Goal: Communication & Community: Ask a question

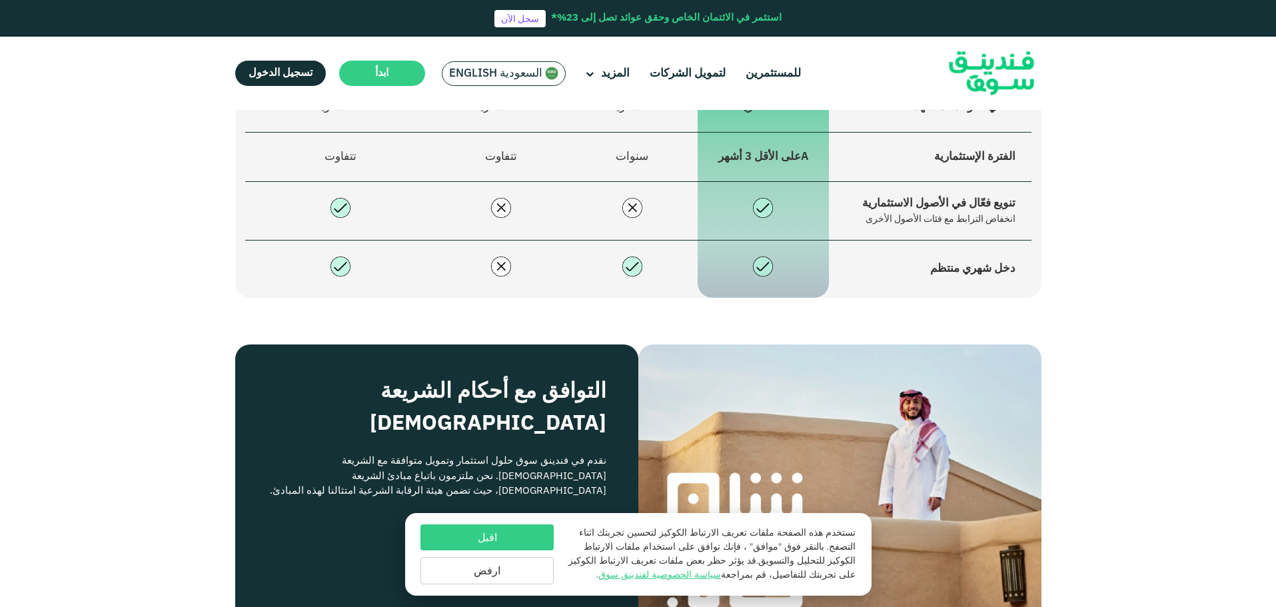
scroll to position [1111, 0]
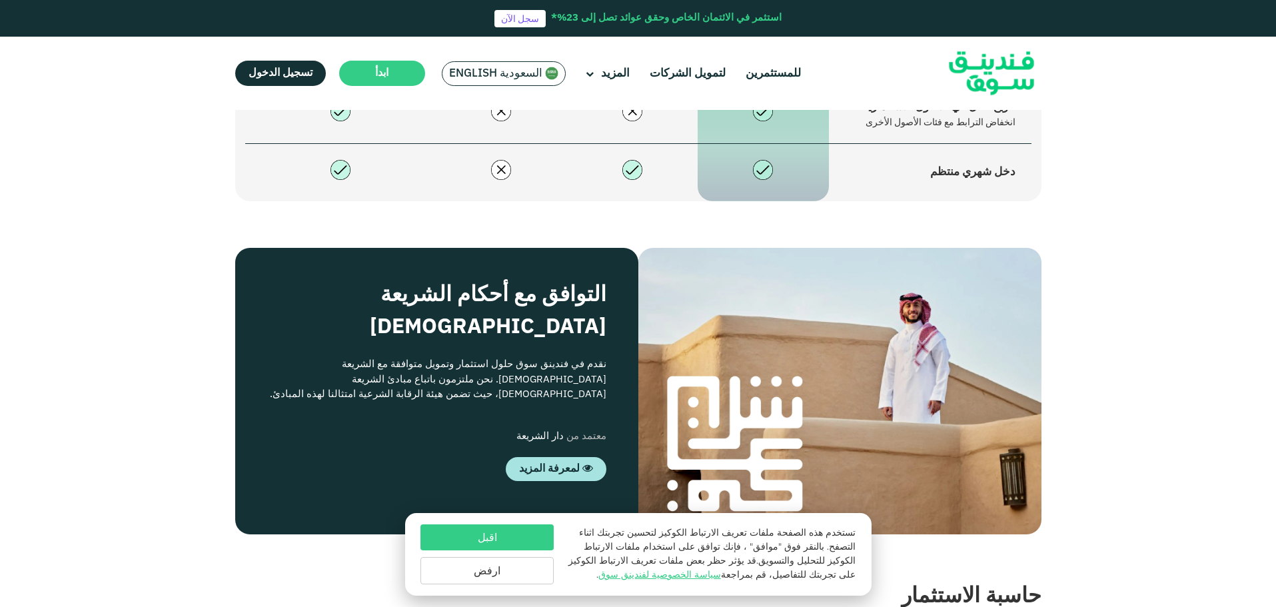
click at [522, 538] on button "اقبل" at bounding box center [486, 537] width 133 height 26
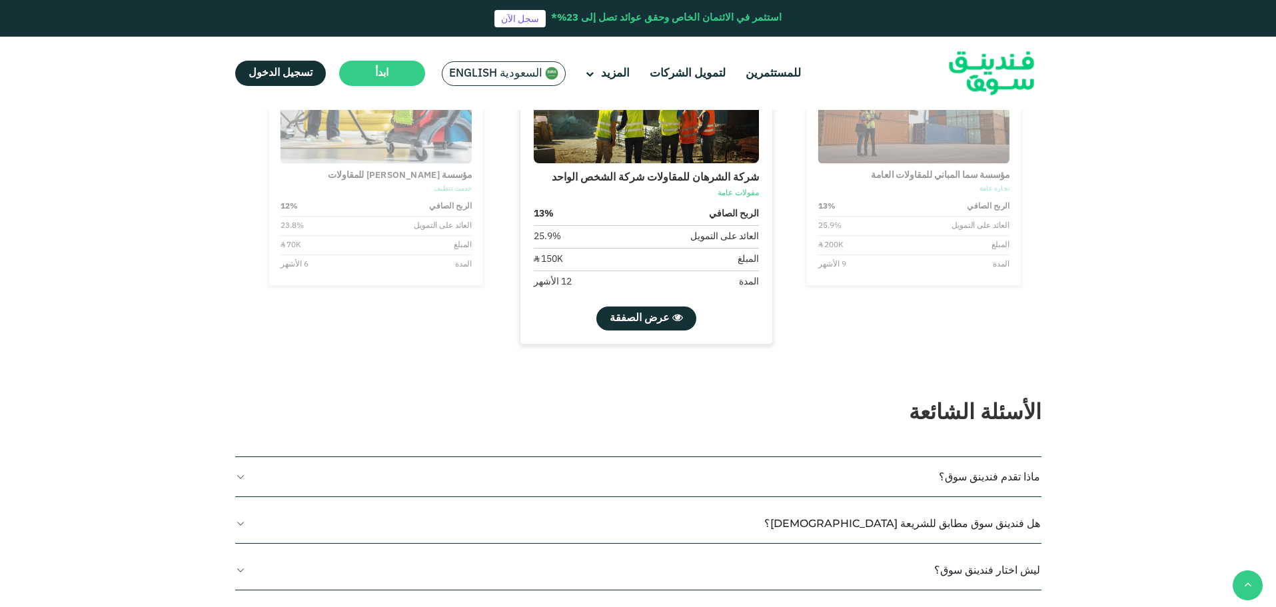
scroll to position [2221, 0]
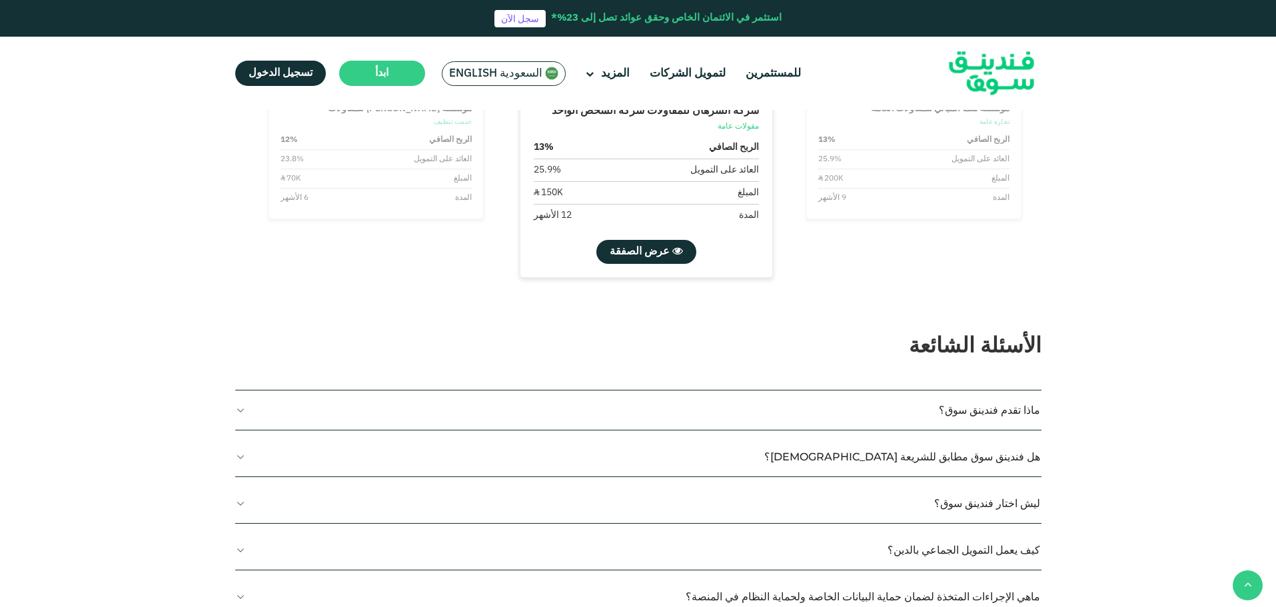
type tc-range-slider "4"
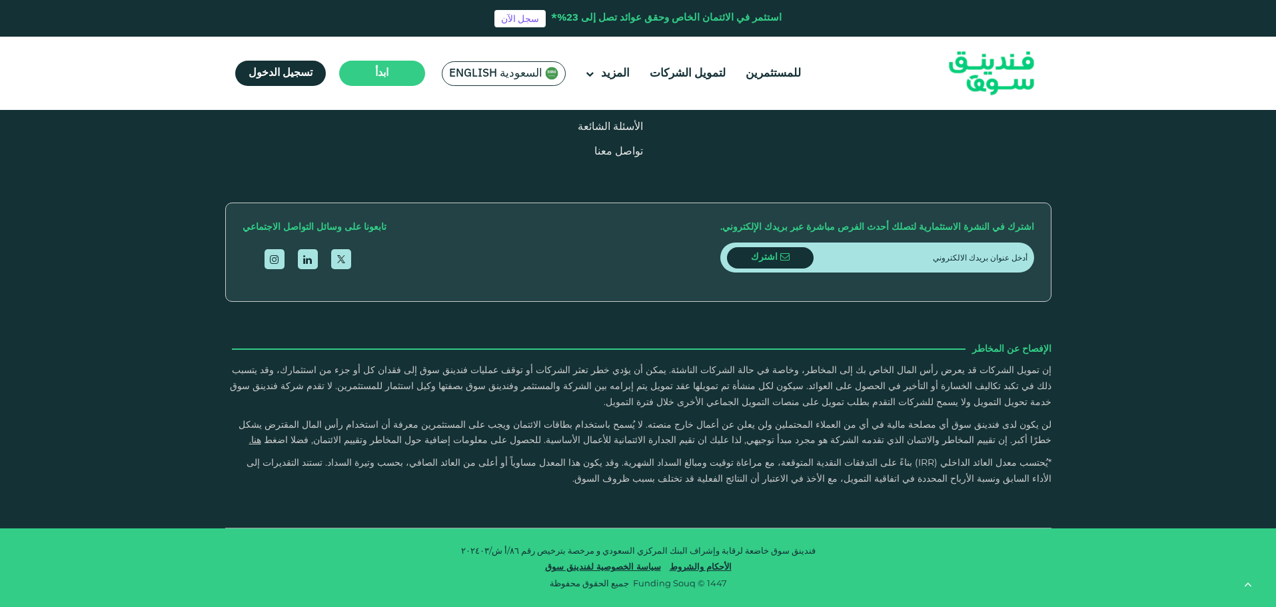
scroll to position [3776, 0]
drag, startPoint x: 416, startPoint y: 265, endPoint x: 280, endPoint y: 270, distance: 136.0
click at [280, 169] on div "التعريف بفندينق سوق من نحن للمستثمرين لتمويل الشركات إحصائيات" at bounding box center [518, 14] width 587 height 311
copy span "[EMAIL_ADDRESS][DOMAIN_NAME]"
click at [594, 157] on link "تواصل معنا" at bounding box center [618, 152] width 49 height 10
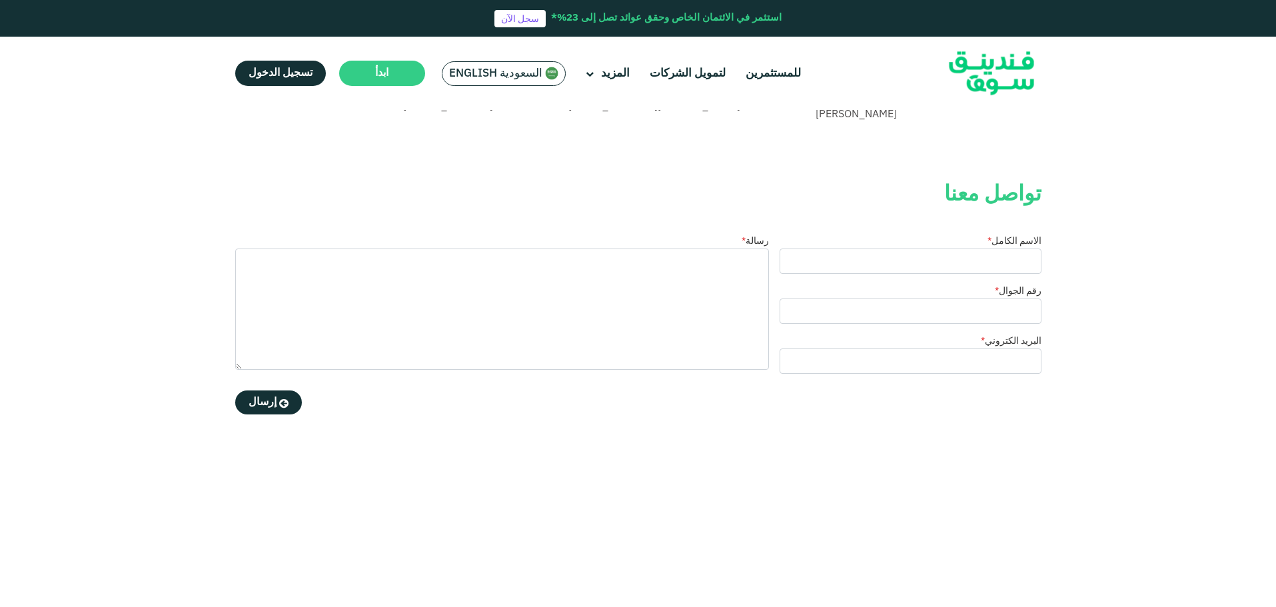
scroll to position [222, 0]
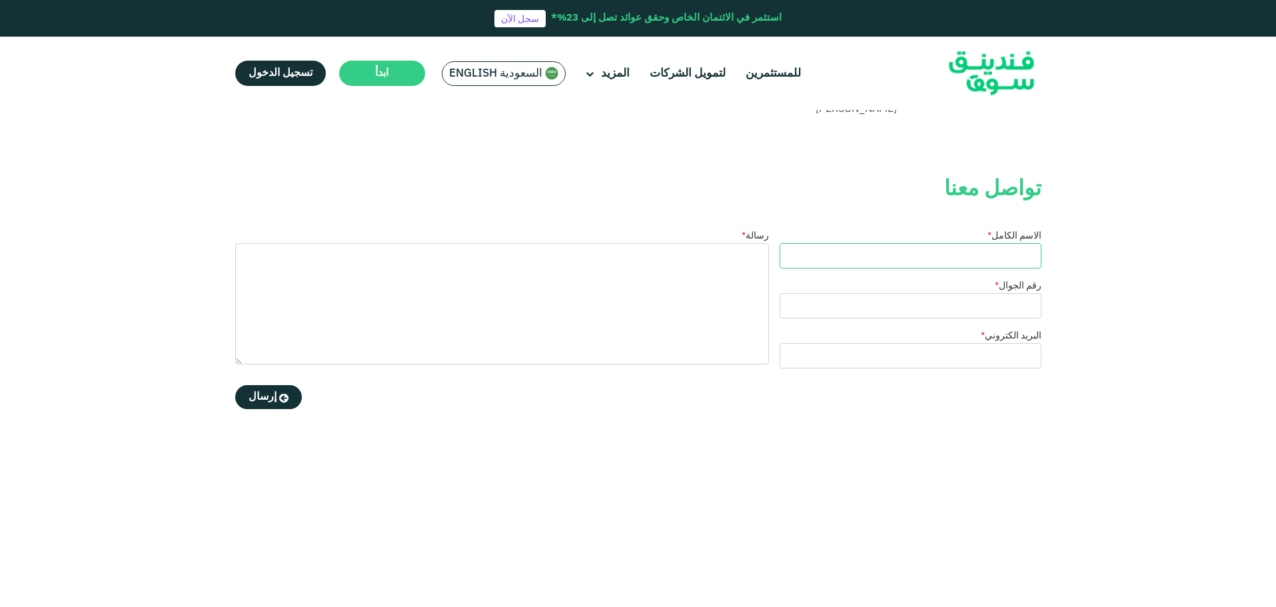
click at [914, 246] on input "الاسم الكامل *" at bounding box center [911, 255] width 262 height 25
click at [964, 262] on input "الاسم الكامل *" at bounding box center [911, 255] width 262 height 25
type input "[PERSON_NAME] [PERSON_NAME]"
click at [1031, 302] on input "رقم الجوال *" at bounding box center [911, 305] width 262 height 25
type input "0508511955"
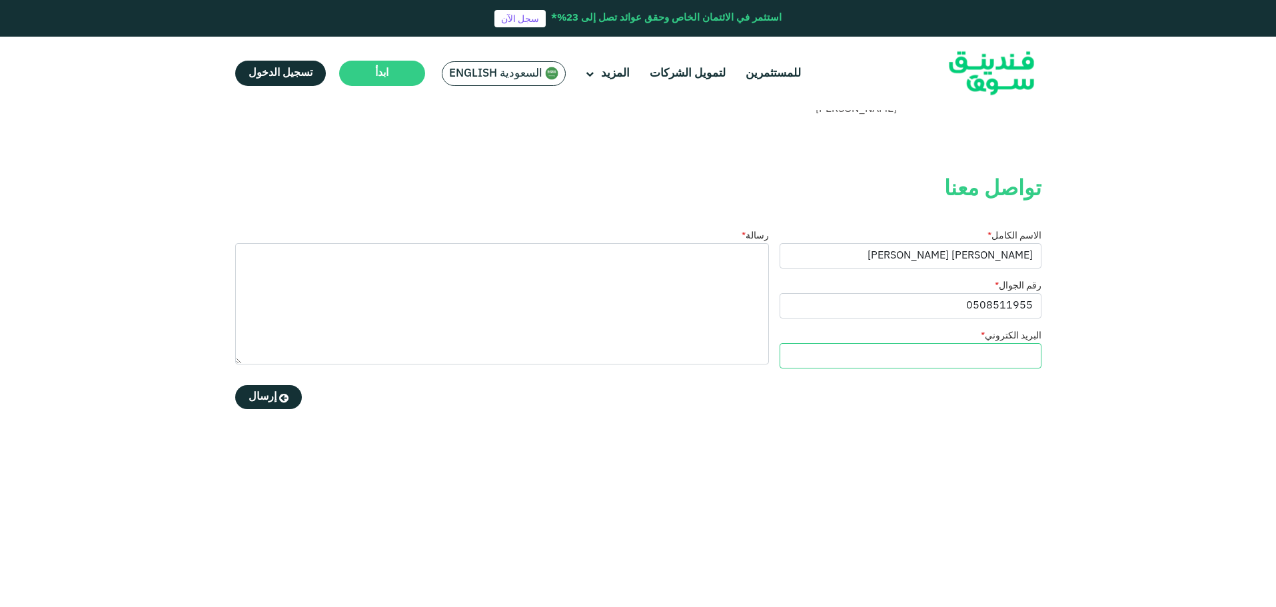
click at [999, 367] on input "البريد الكتروني *" at bounding box center [911, 355] width 262 height 25
type input "ح"
click at [1003, 358] on input "prm@mlangs,[DOMAIN_NAME]" at bounding box center [911, 355] width 262 height 25
type input "[EMAIL_ADDRESS][DOMAIN_NAME]"
click at [721, 277] on textarea "رسالة *" at bounding box center [502, 303] width 534 height 121
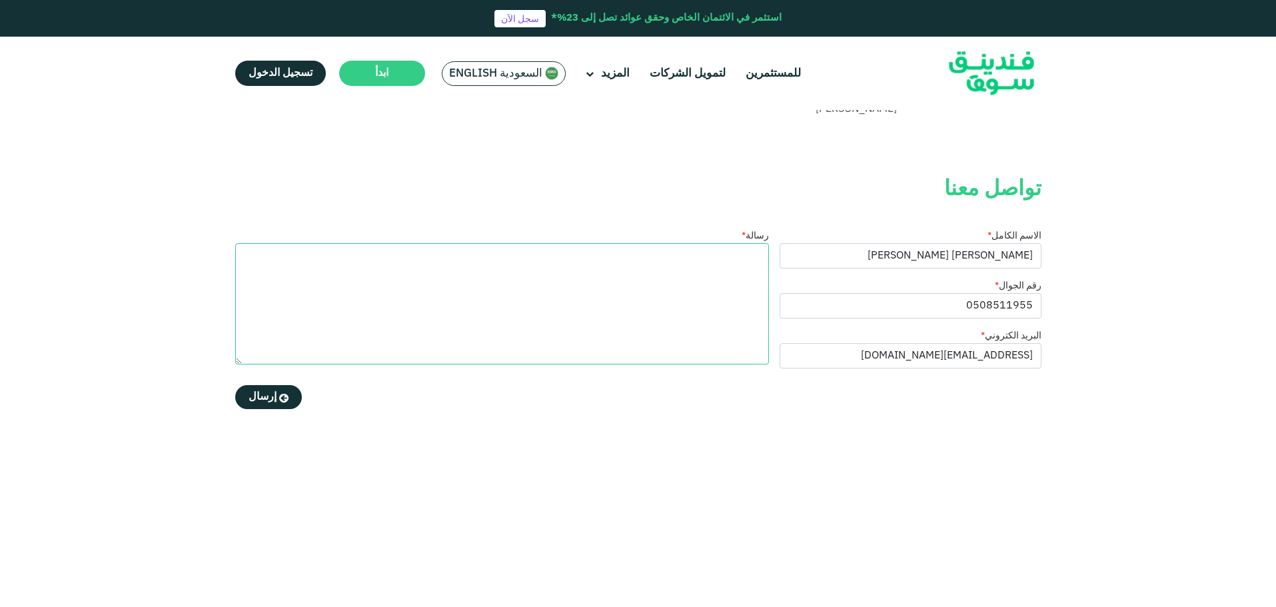
paste textarea "السادة/ فندينق سوق المحترمين، السلام عليكم ورحمة الله وبركاته، يطيب لنا في شركة…"
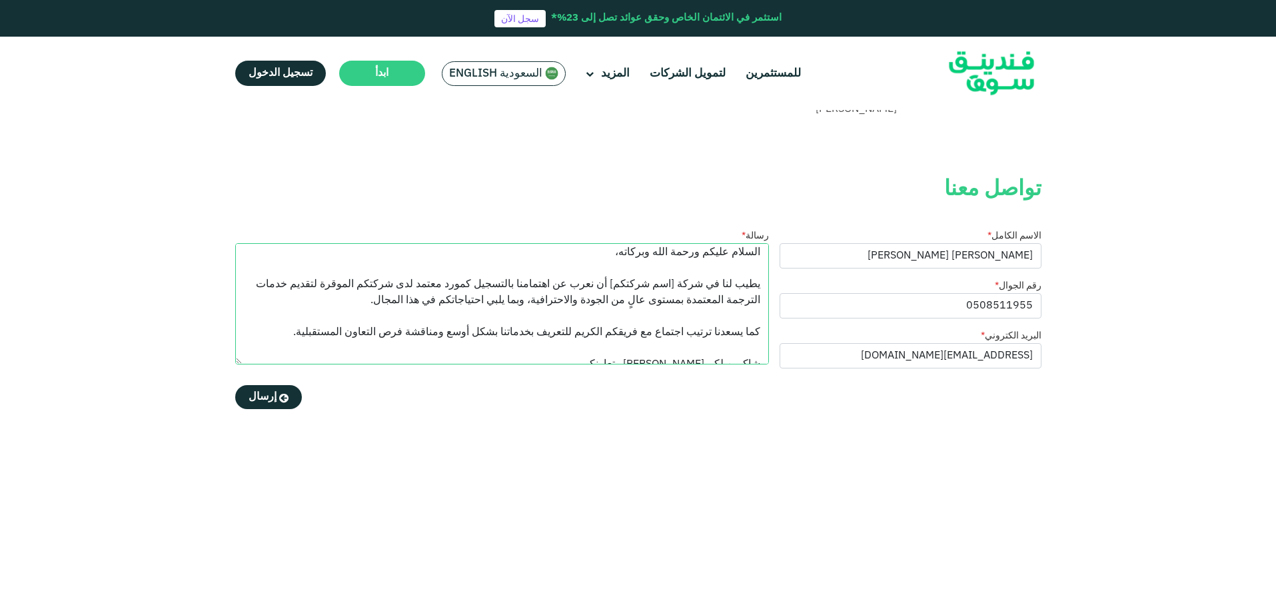
scroll to position [0, 0]
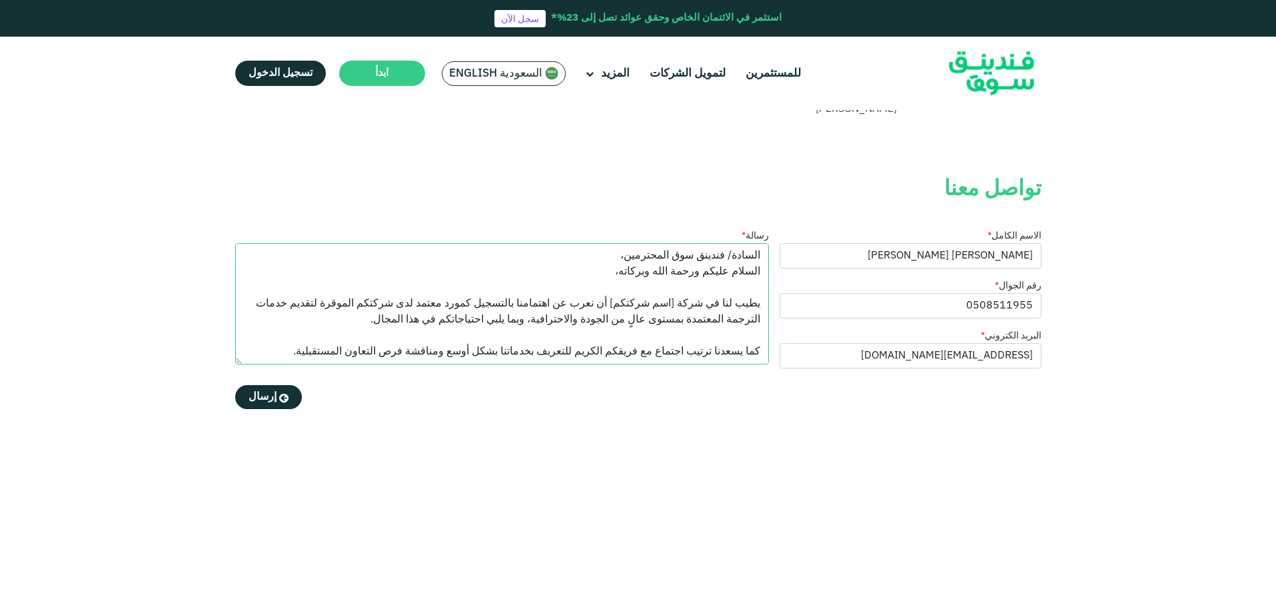
drag, startPoint x: 679, startPoint y: 301, endPoint x: 618, endPoint y: 305, distance: 60.8
click at [618, 305] on textarea "السادة/ فندينق سوق المحترمين، السلام عليكم ورحمة الله وبركاته، يطيب لنا في شركة…" at bounding box center [502, 303] width 534 height 121
drag, startPoint x: 699, startPoint y: 304, endPoint x: 619, endPoint y: 305, distance: 80.0
click at [619, 305] on textarea "السادة/ فندينق سوق المحترمين، السلام عليكم ورحمة الله وبركاته، يطيب لنا في شركة…" at bounding box center [502, 303] width 534 height 121
type textarea "السادة/ فندينق سوق المحترمين، السلام عليكم ورحمة الله وبركاته، يطيب لنا في مؤسس…"
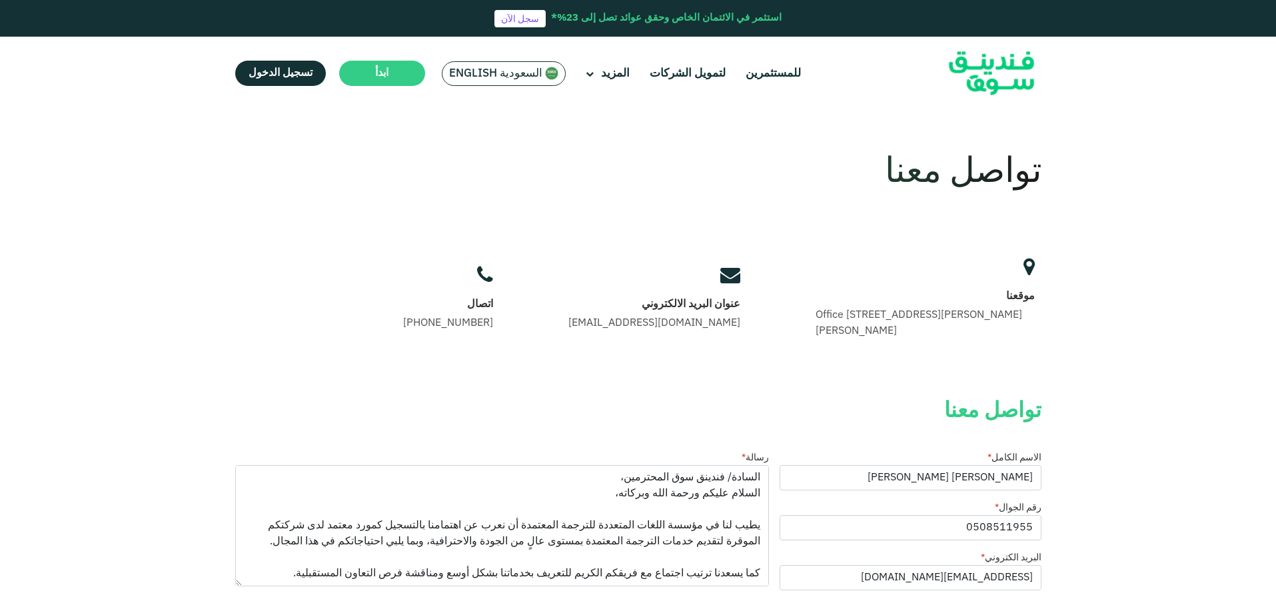
scroll to position [222, 0]
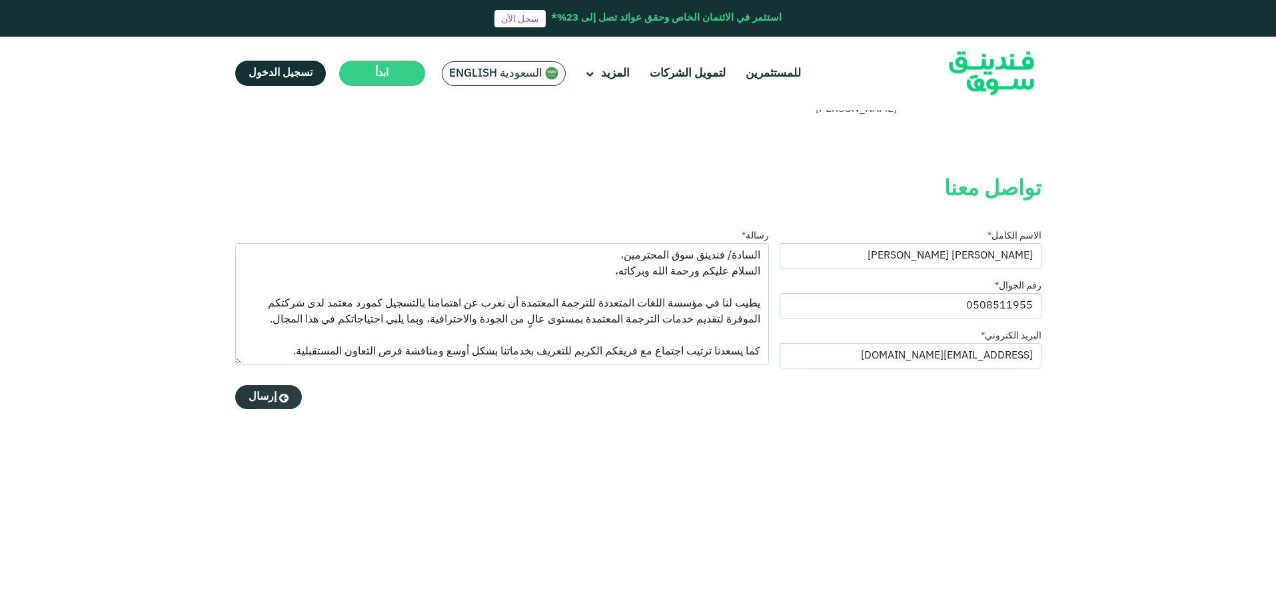
click at [256, 397] on span "إرسال" at bounding box center [263, 397] width 28 height 10
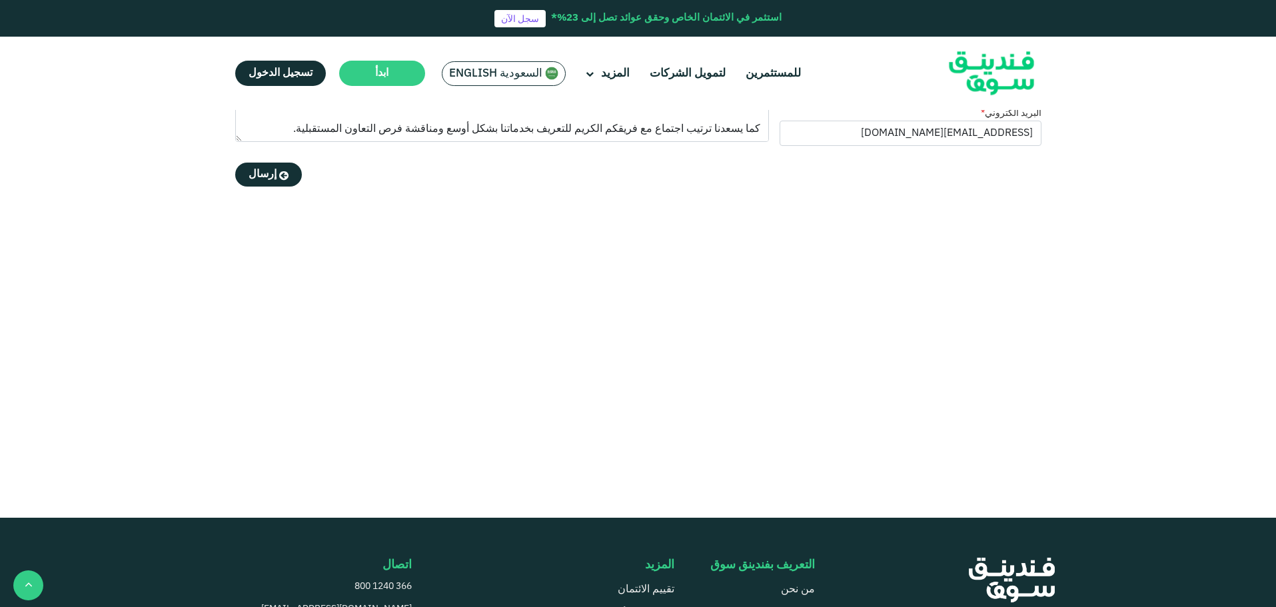
scroll to position [0, 0]
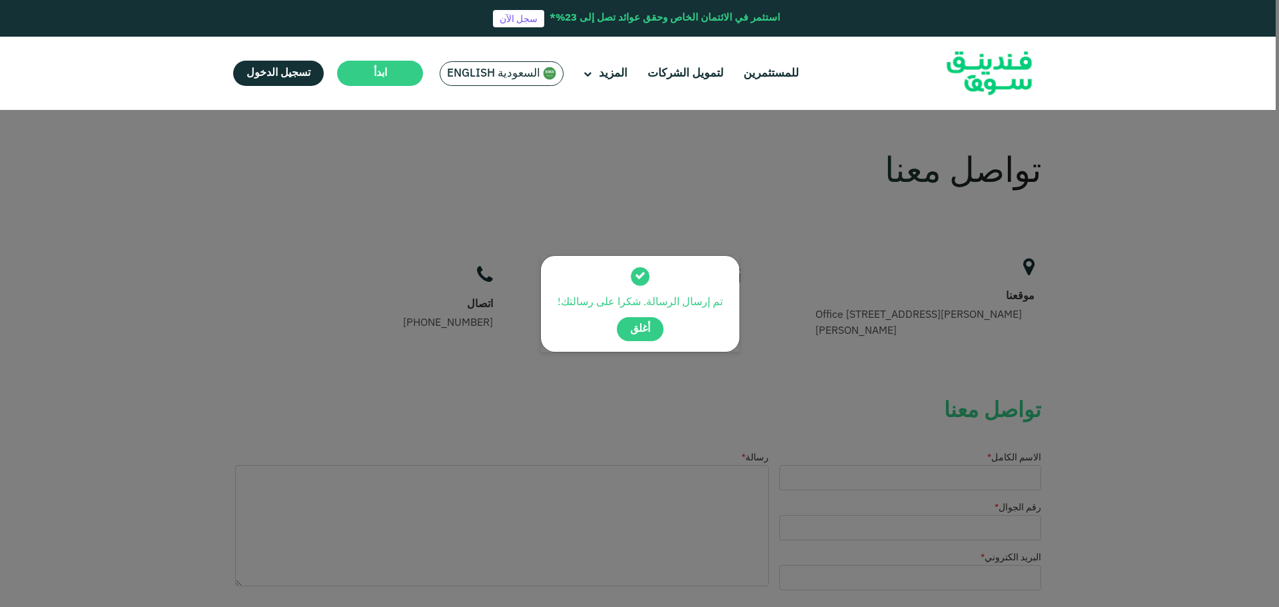
click at [644, 330] on span "أغلق" at bounding box center [640, 329] width 20 height 10
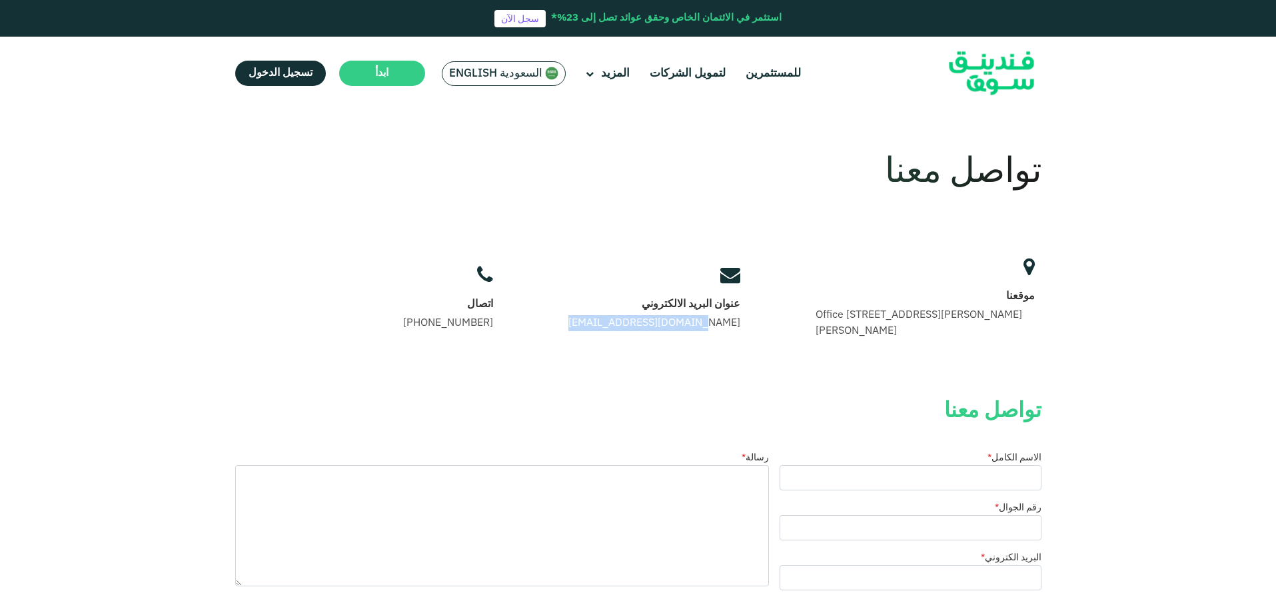
drag, startPoint x: 725, startPoint y: 323, endPoint x: 570, endPoint y: 332, distance: 154.9
click at [570, 332] on div "موقعنا Office 14, Floor 2, Uthman Ibn Affan Rd, Al Izdihar, Riyadh 12487, Saudi…" at bounding box center [718, 299] width 645 height 94
copy link "[EMAIL_ADDRESS][DOMAIN_NAME]"
click at [679, 327] on link "[EMAIL_ADDRESS][DOMAIN_NAME]" at bounding box center [654, 323] width 172 height 10
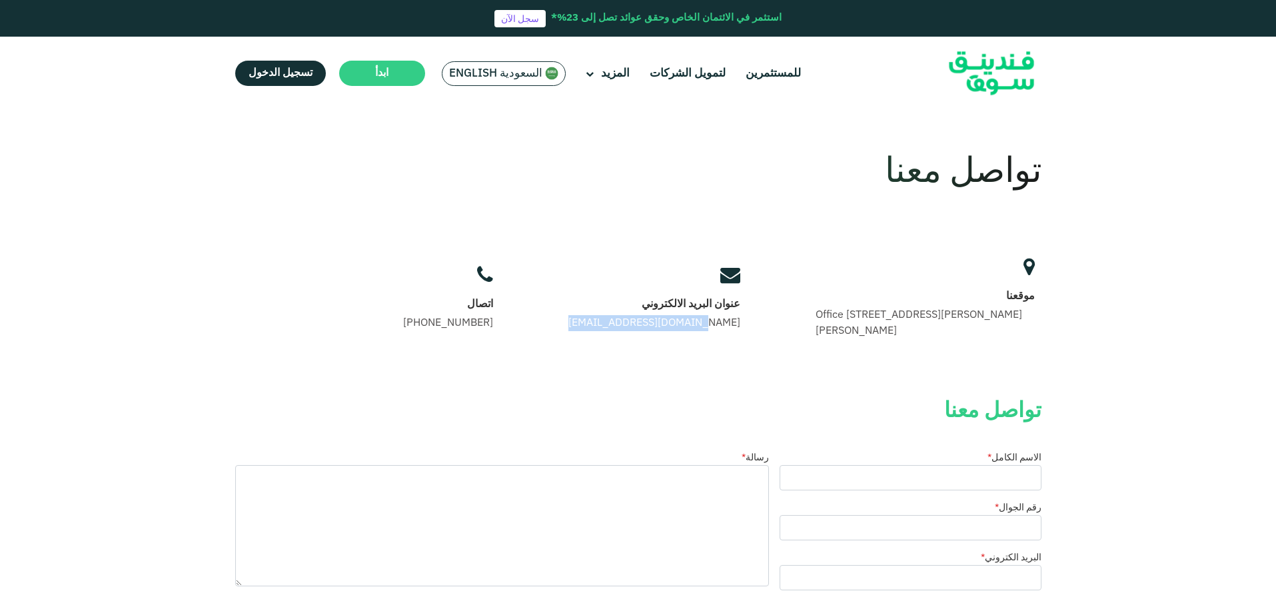
click at [683, 359] on div "تواصل معنا موقعنا Office 14, Floor 2, Uthman Ibn Affan Rd, Al Izdihar, Riyadh 1…" at bounding box center [638, 246] width 806 height 253
click at [672, 317] on div "عنوان البريد الالكتروني support@fundingsouq.com" at bounding box center [654, 314] width 172 height 34
click at [672, 321] on link "[EMAIL_ADDRESS][DOMAIN_NAME]" at bounding box center [654, 323] width 172 height 10
drag, startPoint x: 730, startPoint y: 326, endPoint x: 562, endPoint y: 323, distance: 167.3
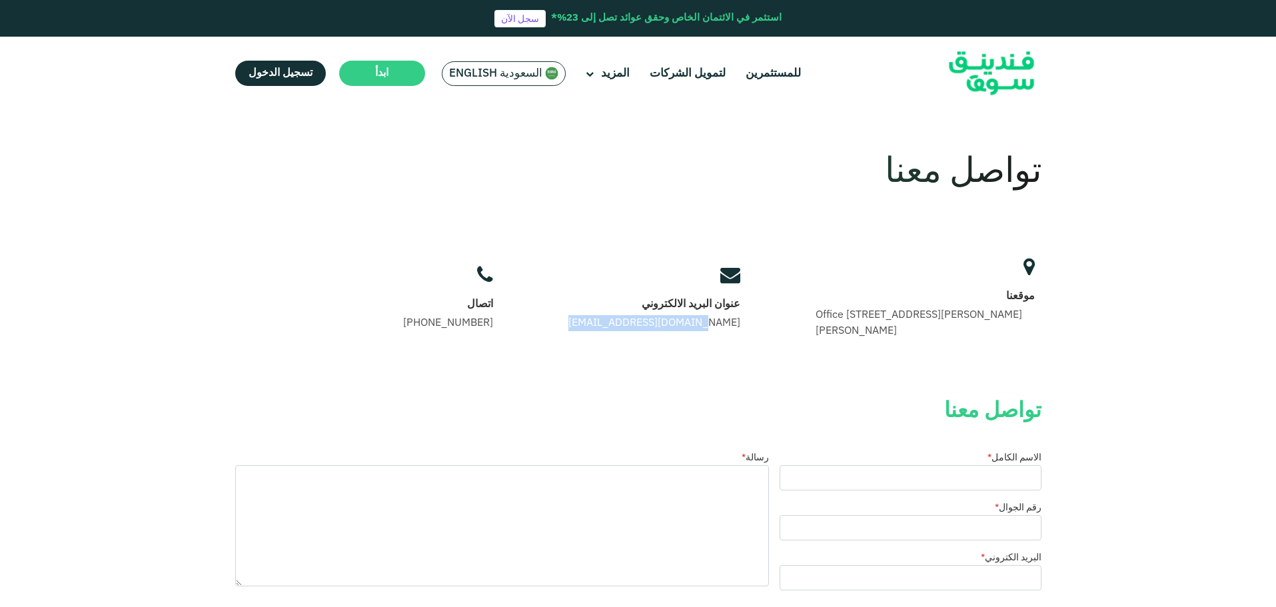
click at [562, 323] on div "موقعنا Office 14, Floor 2, Uthman Ibn Affan Rd, Al Izdihar, Riyadh 12487, Saudi…" at bounding box center [718, 299] width 645 height 94
copy link "[EMAIL_ADDRESS][DOMAIN_NAME]"
